Goal: Information Seeking & Learning: Learn about a topic

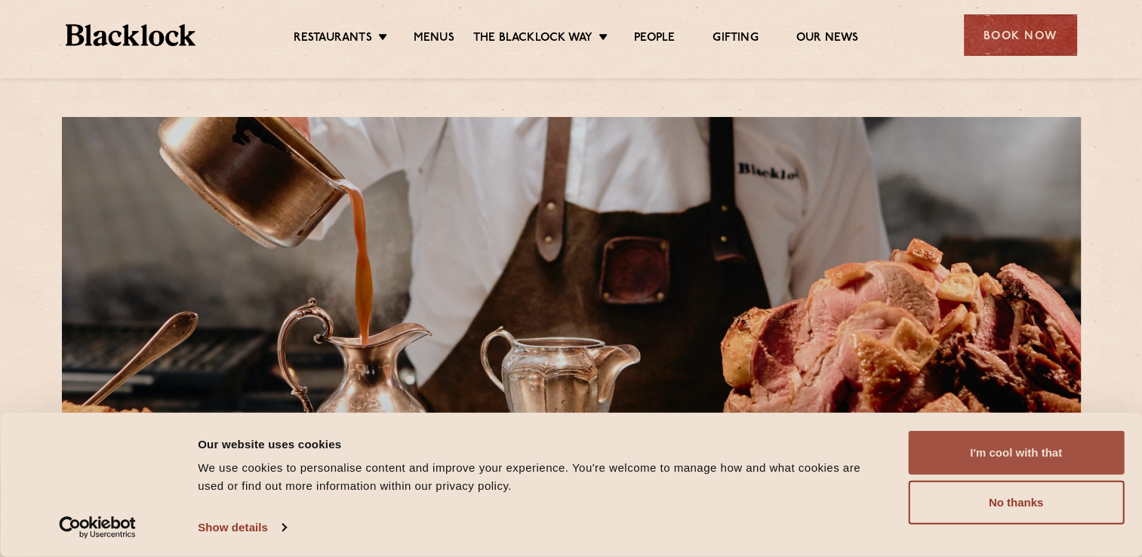
click at [1059, 454] on button "I'm cool with that" at bounding box center [1016, 453] width 216 height 44
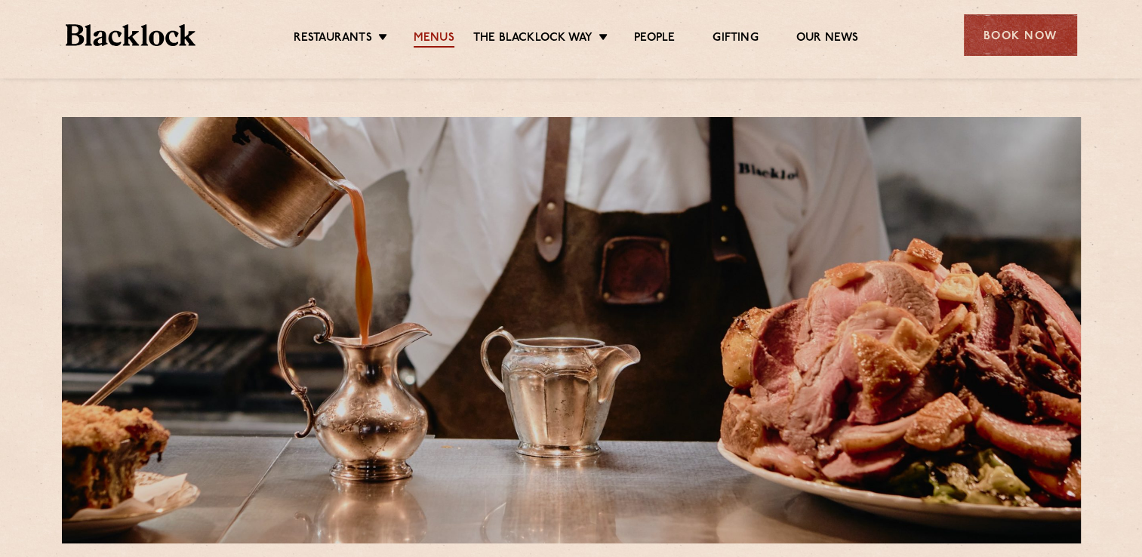
click at [430, 35] on link "Menus" at bounding box center [434, 39] width 41 height 17
click at [443, 40] on link "Menus" at bounding box center [434, 39] width 41 height 17
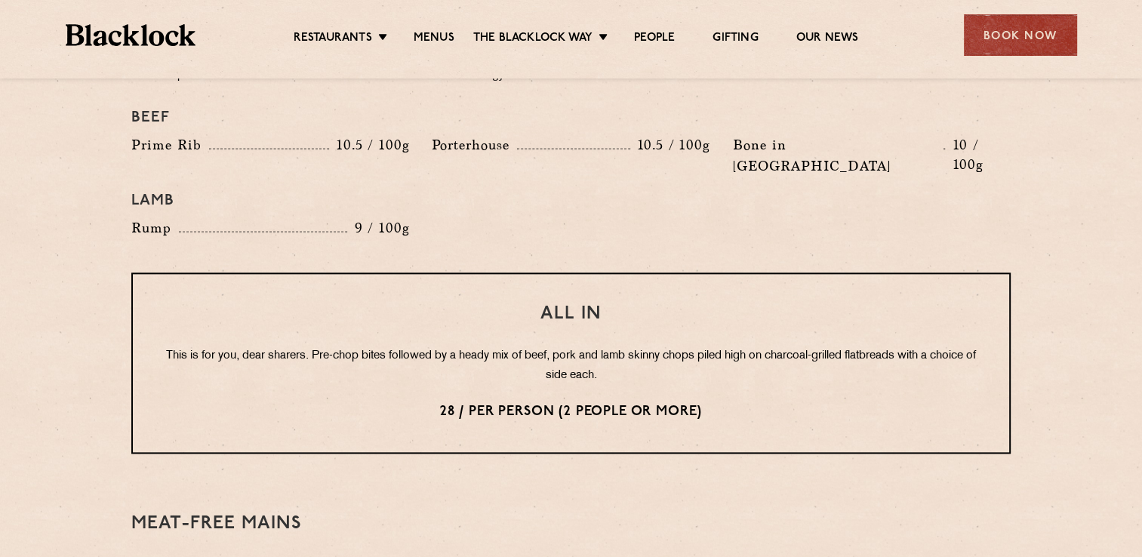
scroll to position [1747, 0]
